Goal: Find specific page/section

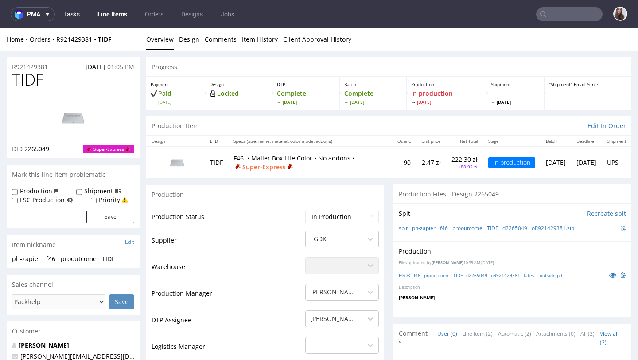
click at [74, 15] on link "Tasks" at bounding box center [71, 14] width 27 height 14
